Goal: Entertainment & Leisure: Consume media (video, audio)

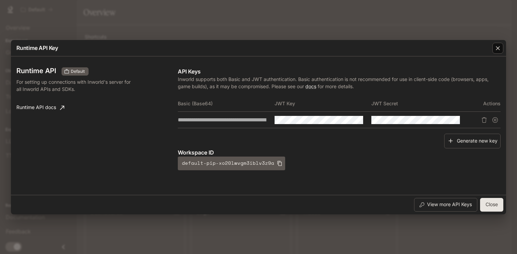
click at [498, 51] on icon "button" at bounding box center [497, 48] width 7 height 7
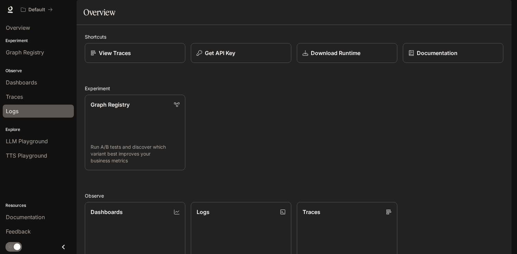
click at [24, 112] on div "Logs" at bounding box center [38, 111] width 65 height 8
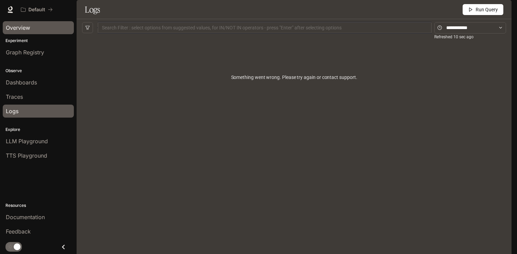
click at [31, 32] on link "Overview" at bounding box center [38, 27] width 71 height 13
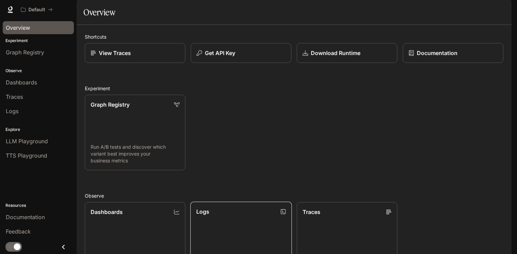
scroll to position [163, 0]
click at [170, 201] on link "Dashboards View and analyze your workspace metrics" at bounding box center [135, 239] width 102 height 76
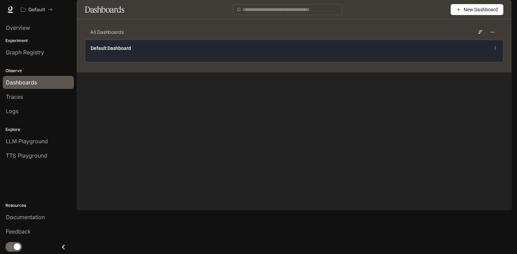
click at [278, 52] on div "Default Dashboard" at bounding box center [208, 48] width 235 height 7
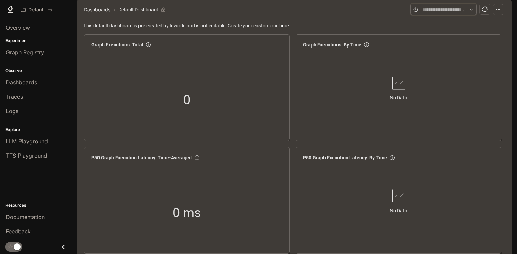
click at [447, 13] on input "text" at bounding box center [443, 10] width 42 height 8
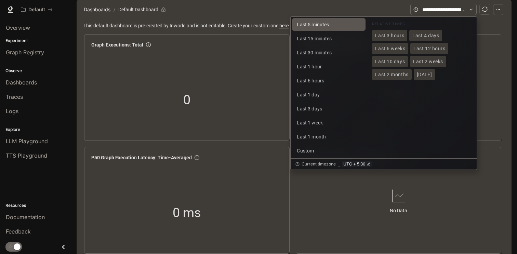
click at [324, 27] on span "Last 5 minutes" at bounding box center [313, 24] width 32 height 5
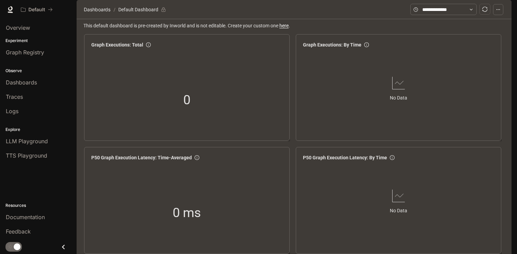
scroll to position [549, 0]
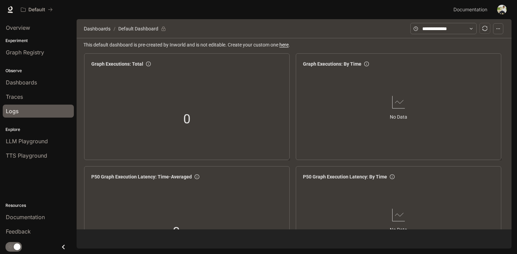
click at [19, 110] on div "Logs" at bounding box center [38, 111] width 65 height 8
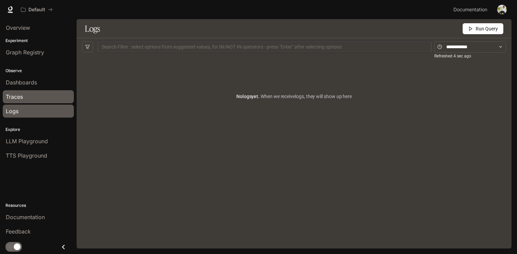
click at [35, 98] on div "Traces" at bounding box center [38, 97] width 65 height 8
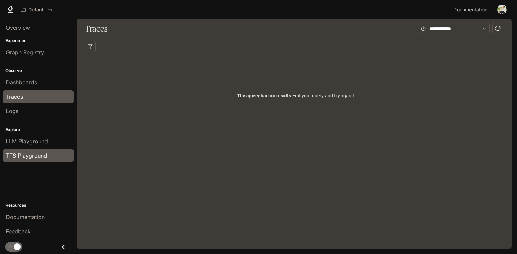
click at [34, 155] on span "TTS Playground" at bounding box center [26, 155] width 41 height 8
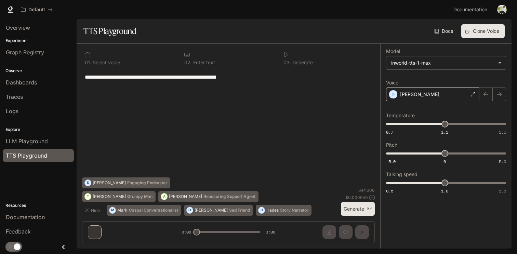
click at [443, 94] on div "Alex" at bounding box center [432, 95] width 93 height 14
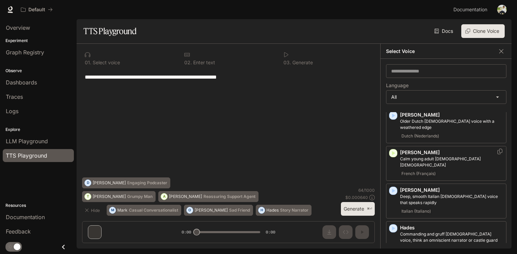
scroll to position [422, 0]
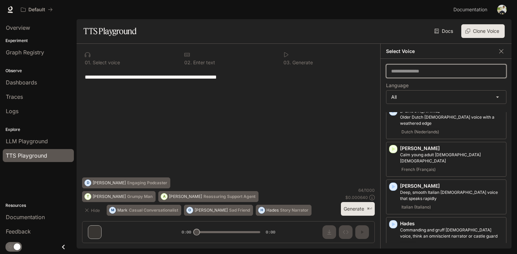
click at [438, 72] on input "text" at bounding box center [446, 71] width 120 height 7
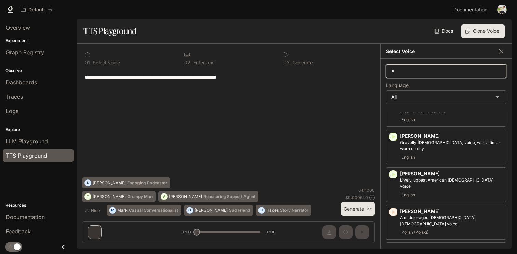
scroll to position [0, 0]
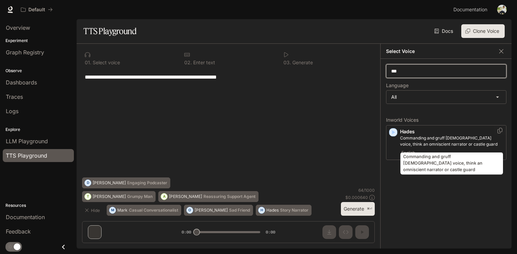
type input "***"
click at [434, 145] on p "Commanding and gruff male voice, think an omniscient narrator or castle guard" at bounding box center [451, 141] width 103 height 12
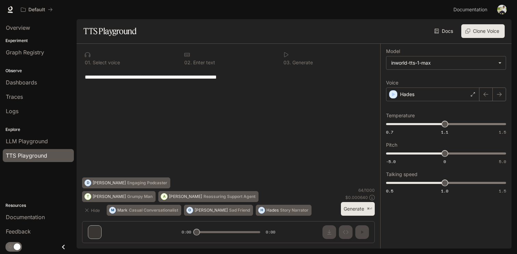
click at [361, 212] on button "Generate ⌘⏎" at bounding box center [358, 209] width 34 height 14
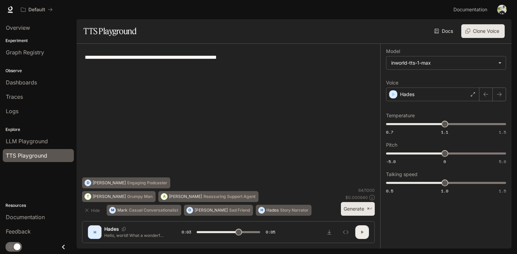
click at [362, 232] on icon "button" at bounding box center [362, 231] width 2 height 3
click at [365, 230] on button "button" at bounding box center [362, 232] width 14 height 14
type input "*"
click at [502, 7] on img "button" at bounding box center [502, 10] width 10 height 10
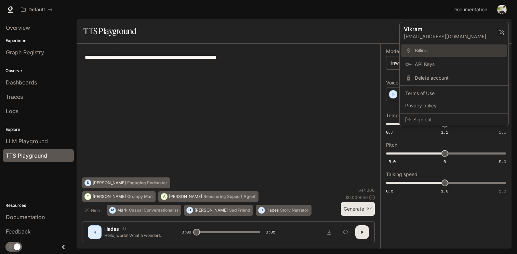
click at [432, 54] on span "Billing" at bounding box center [459, 50] width 88 height 7
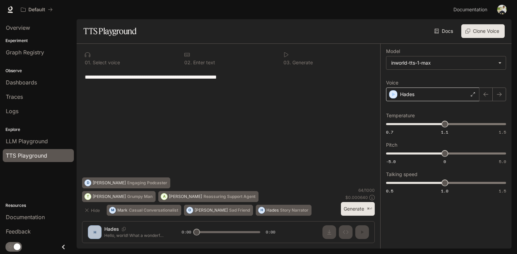
click at [417, 94] on div "Hades" at bounding box center [432, 95] width 93 height 14
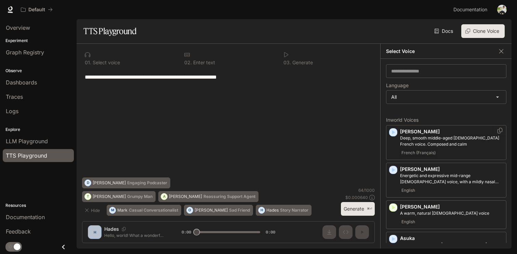
scroll to position [22, 0]
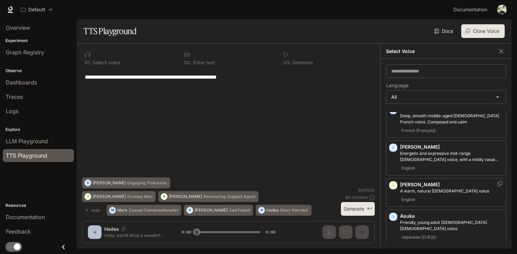
click at [436, 185] on p "Ashley" at bounding box center [451, 184] width 103 height 7
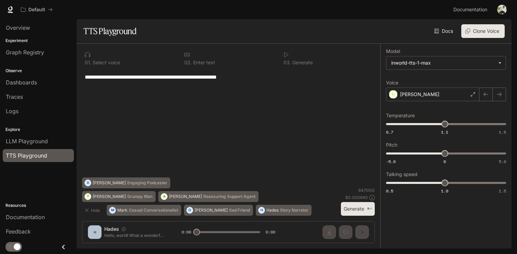
click at [363, 235] on div "**********" at bounding box center [229, 146] width 304 height 205
click at [358, 206] on button "Generate ⌘⏎" at bounding box center [358, 209] width 34 height 14
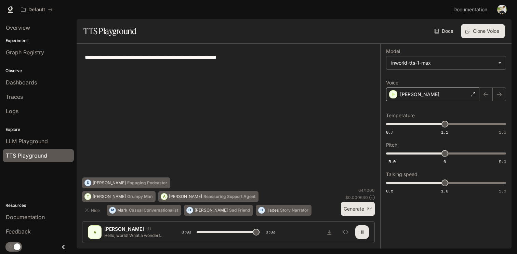
type input "*"
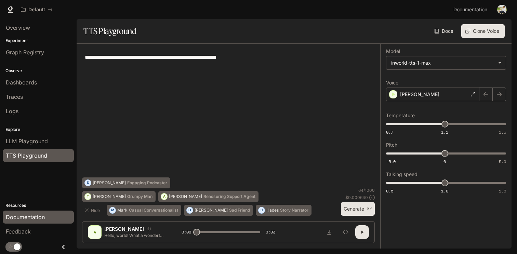
click at [30, 218] on span "Documentation" at bounding box center [25, 217] width 39 height 8
